Goal: Task Accomplishment & Management: Use online tool/utility

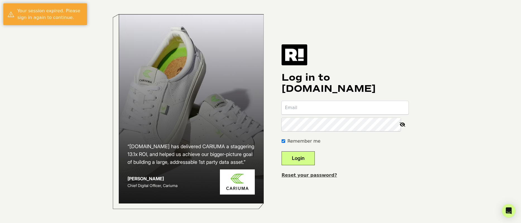
click at [336, 111] on input "email" at bounding box center [344, 107] width 127 height 13
type input "[PERSON_NAME][EMAIL_ADDRESS][PERSON_NAME][DOMAIN_NAME]"
click at [313, 158] on button "Login" at bounding box center [297, 158] width 33 height 14
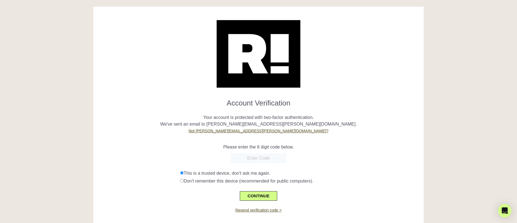
paste input "229980"
type input "229980"
click at [255, 197] on button "CONTINUE" at bounding box center [258, 195] width 37 height 9
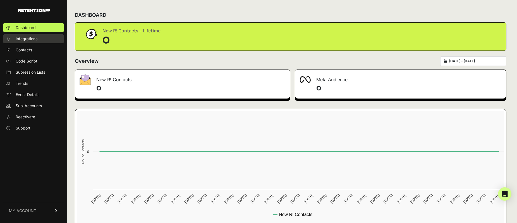
click at [18, 38] on span "Integrations" at bounding box center [27, 39] width 22 height 6
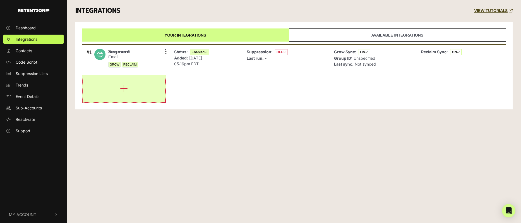
click at [137, 90] on button "button" at bounding box center [124, 88] width 83 height 27
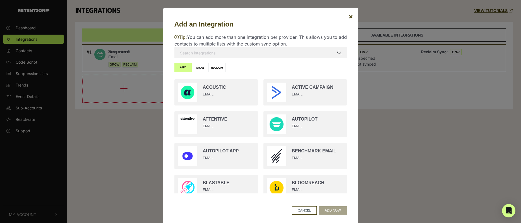
click at [237, 49] on input "text" at bounding box center [260, 52] width 172 height 11
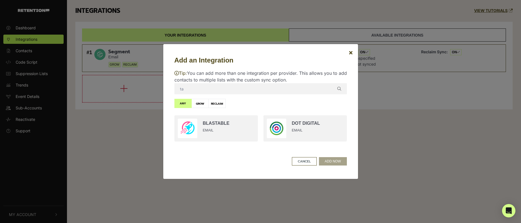
type input "t"
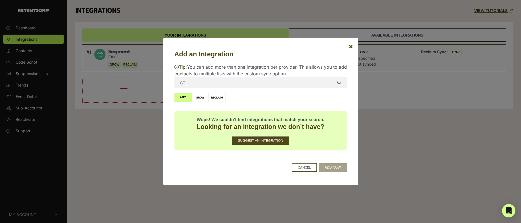
type input "G"
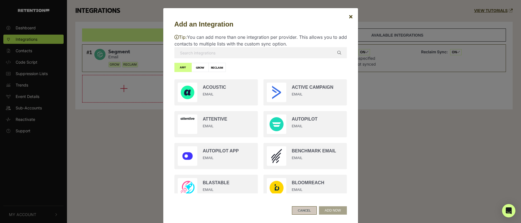
click at [300, 206] on button "CANCEL" at bounding box center [304, 210] width 25 height 8
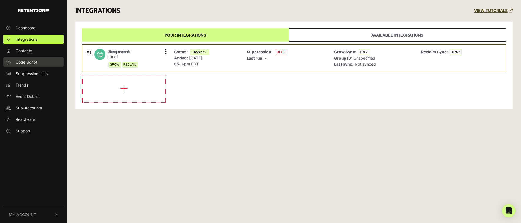
click at [23, 61] on span "Code Script" at bounding box center [27, 62] width 22 height 6
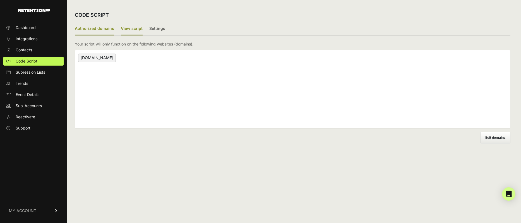
click at [134, 32] on label "View script" at bounding box center [132, 28] width 22 height 13
click at [0, 0] on input "View script" at bounding box center [0, 0] width 0 height 0
